Goal: Information Seeking & Learning: Find specific fact

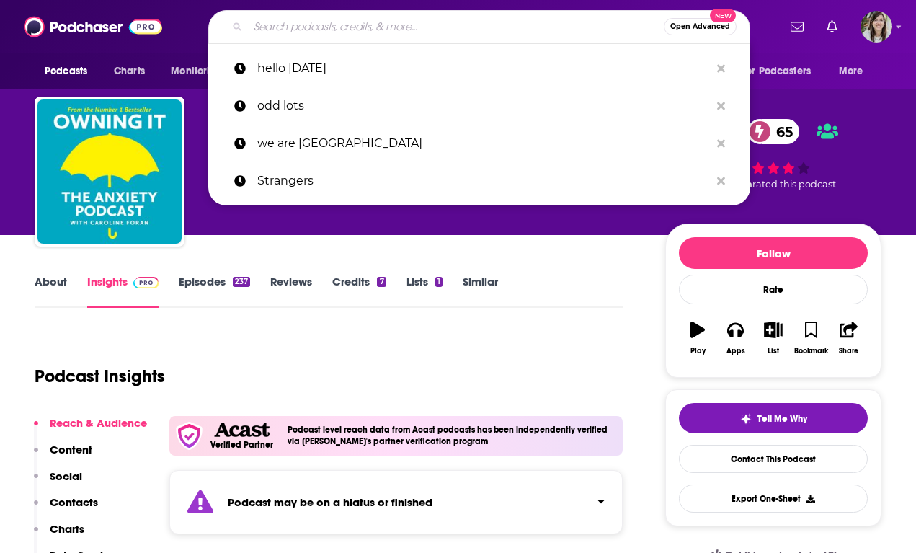
click at [367, 31] on input "Search podcasts, credits, & more..." at bounding box center [456, 26] width 416 height 23
paste input "Learning Curve"
type input "Learning Curve"
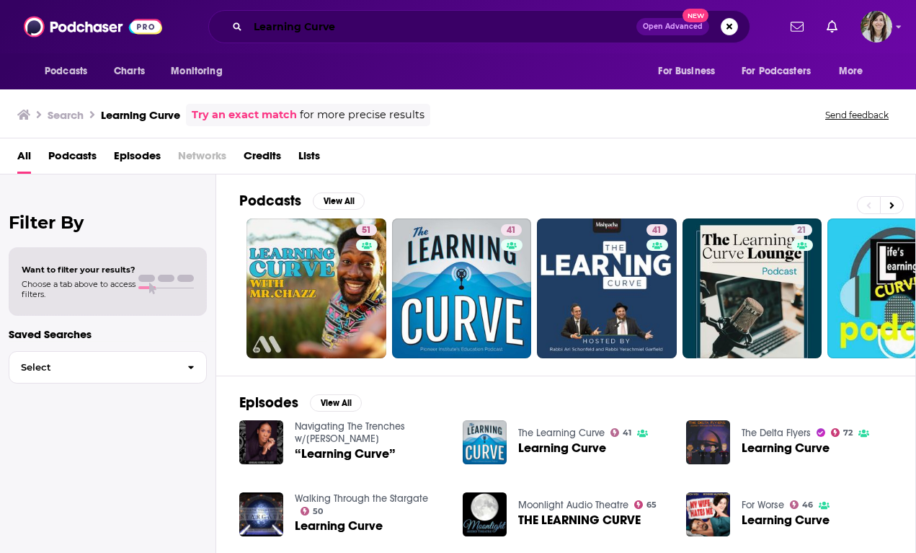
click at [402, 32] on input "Learning Curve" at bounding box center [442, 26] width 388 height 23
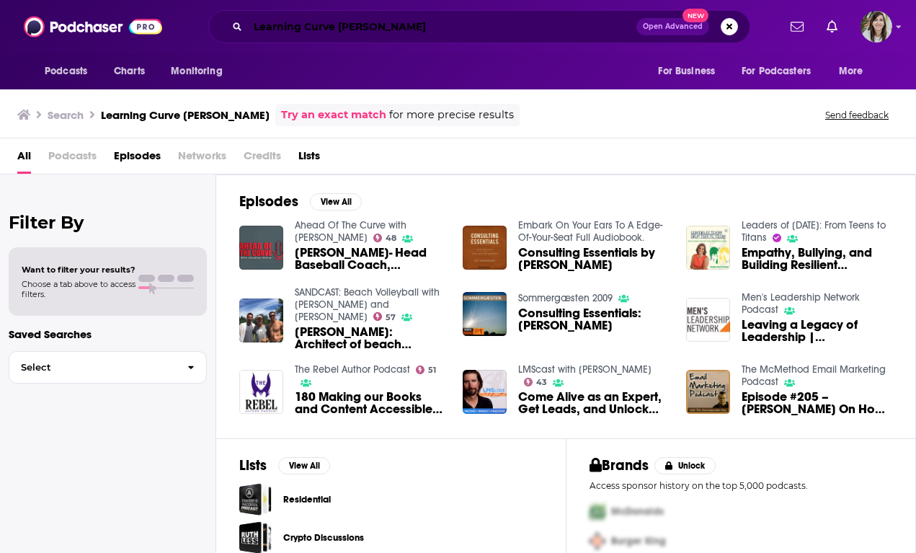
click at [380, 18] on input "Learning Curve [PERSON_NAME]" at bounding box center [442, 26] width 388 height 23
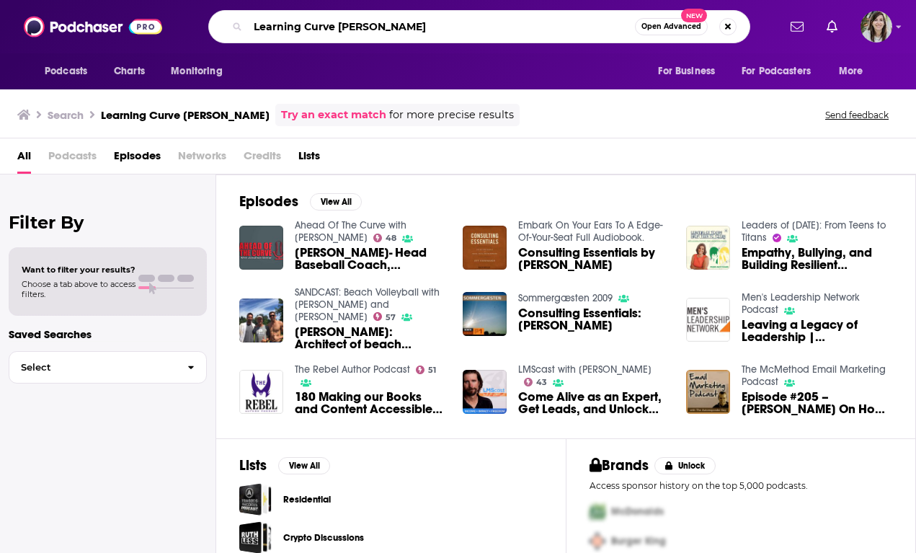
click at [380, 18] on input "Learning Curve [PERSON_NAME]" at bounding box center [441, 26] width 387 height 23
type input "kind [PERSON_NAME]"
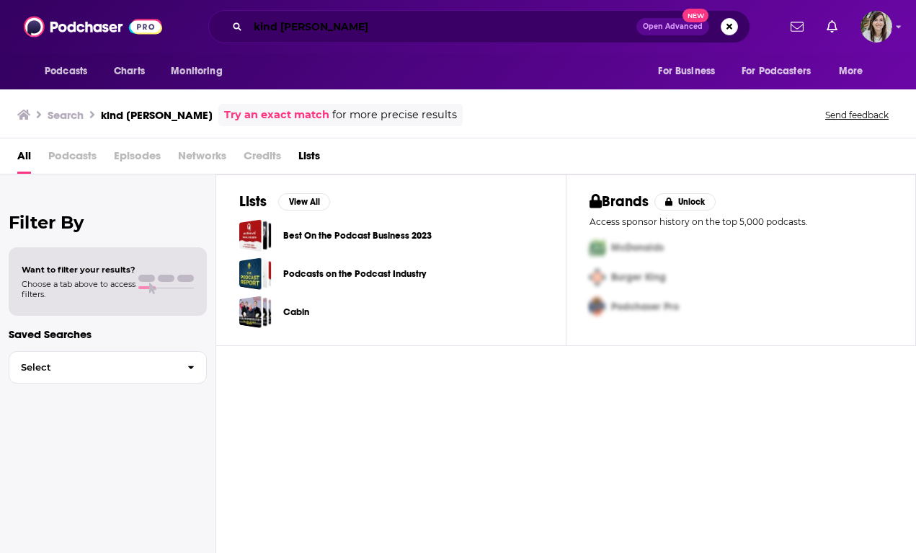
click at [378, 28] on input "kind [PERSON_NAME]" at bounding box center [442, 26] width 388 height 23
click at [251, 110] on link "Try an exact match" at bounding box center [276, 115] width 105 height 17
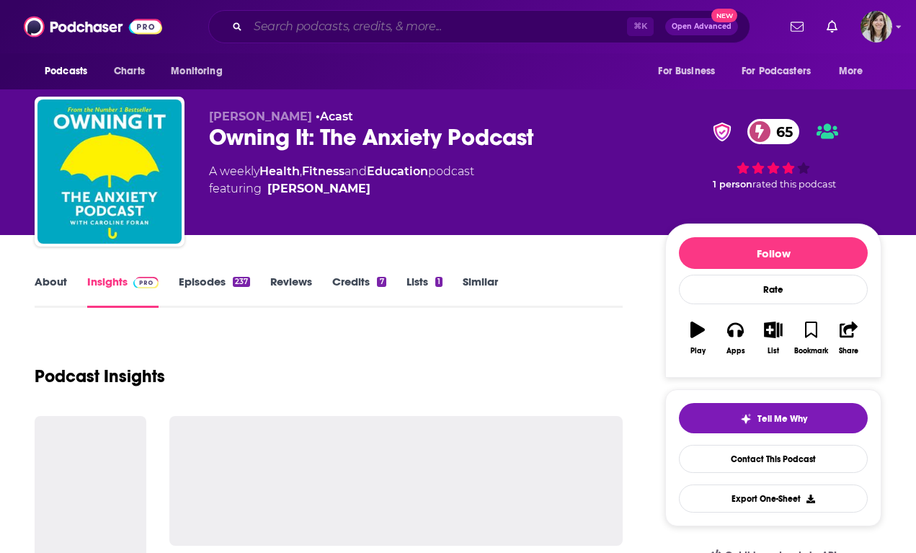
click at [360, 18] on input "Search podcasts, credits, & more..." at bounding box center [437, 26] width 379 height 23
paste input "Mental Health Rewritten"
type input "Mental Health Rewritten"
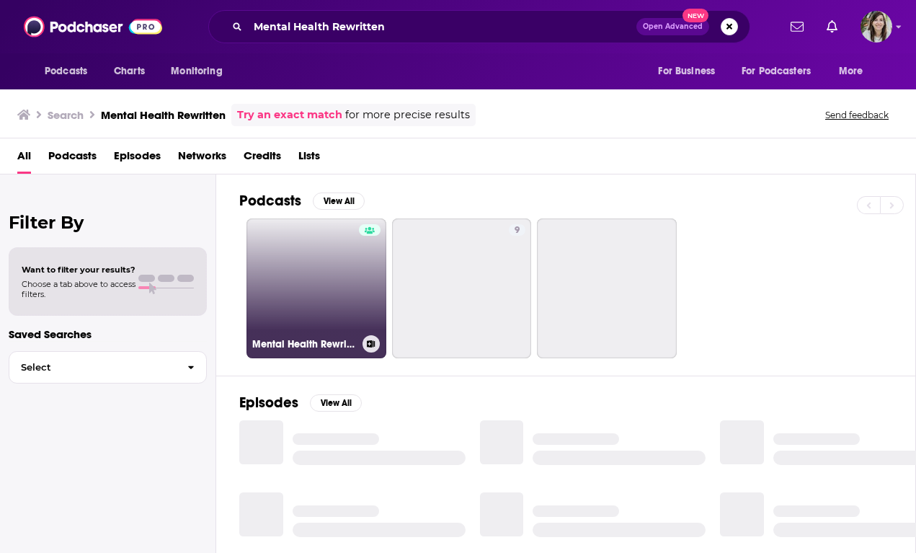
click at [334, 300] on link "Mental Health Rewritten" at bounding box center [316, 288] width 140 height 140
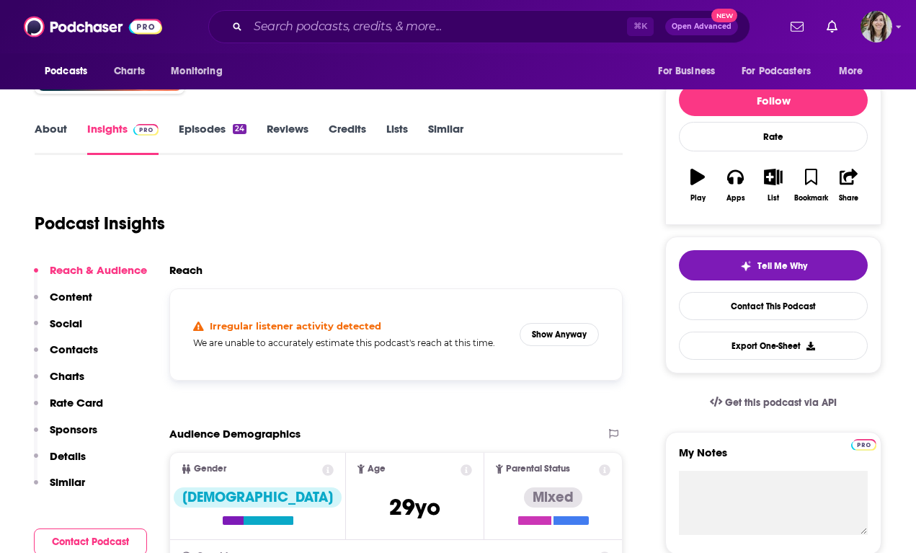
scroll to position [159, 0]
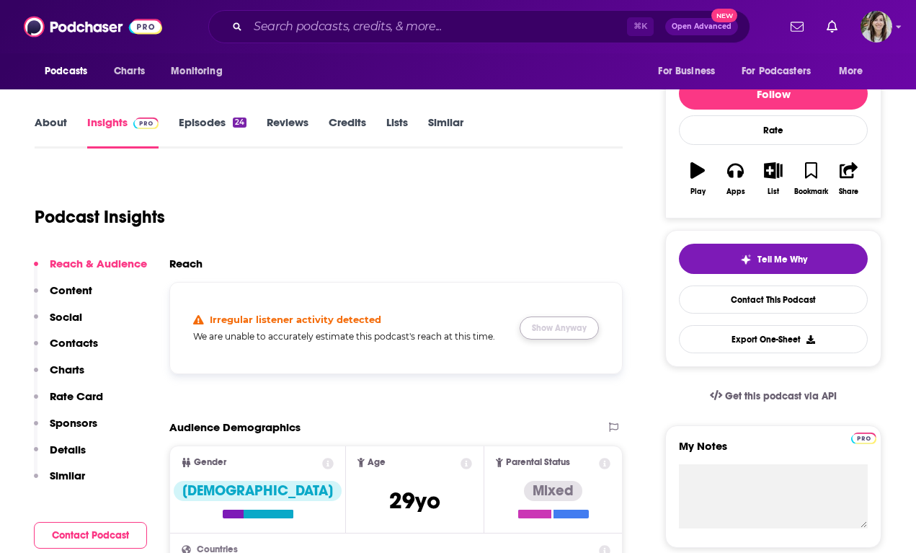
click at [572, 321] on button "Show Anyway" at bounding box center [558, 327] width 79 height 23
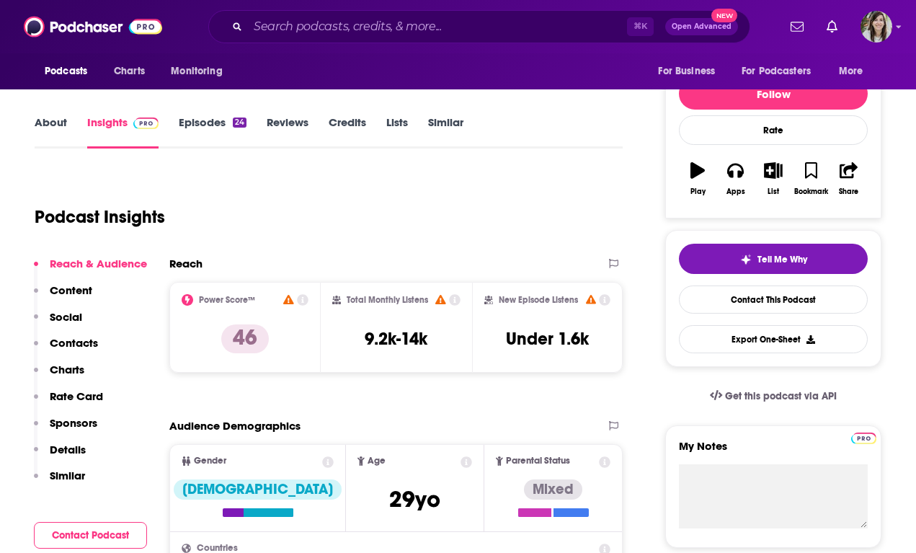
click at [390, 339] on h3 "9.2k-14k" at bounding box center [396, 339] width 63 height 22
copy div "9.2k-14k"
click at [379, 23] on input "Search podcasts, credits, & more..." at bounding box center [437, 26] width 379 height 23
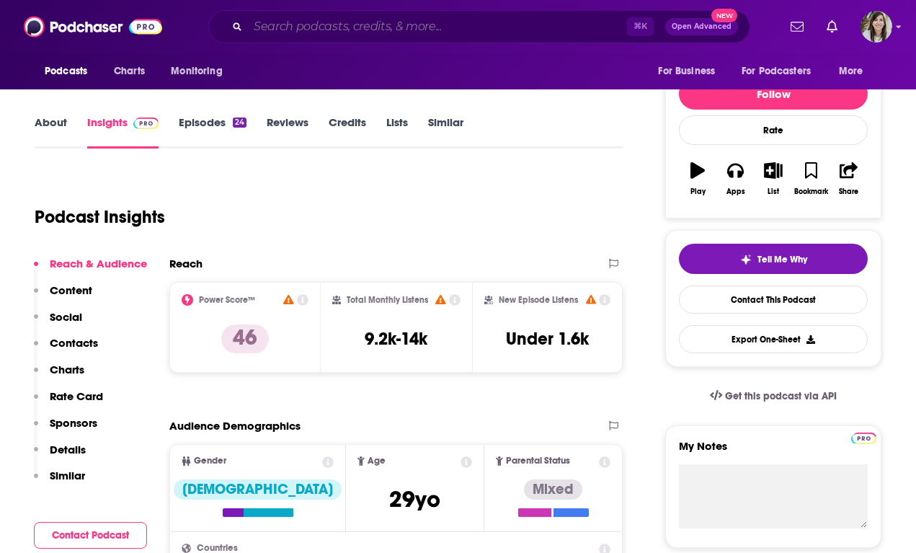
paste input "Nashville Scene Podcast"
type input "Nashville Scene Podcast"
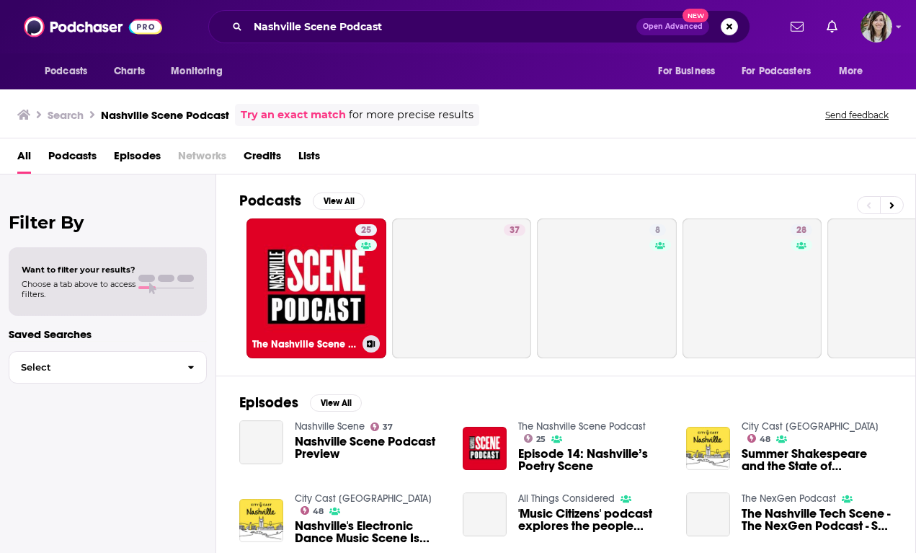
click at [324, 295] on link "25 The Nashville Scene Podcast" at bounding box center [316, 288] width 140 height 140
